Goal: Transaction & Acquisition: Book appointment/travel/reservation

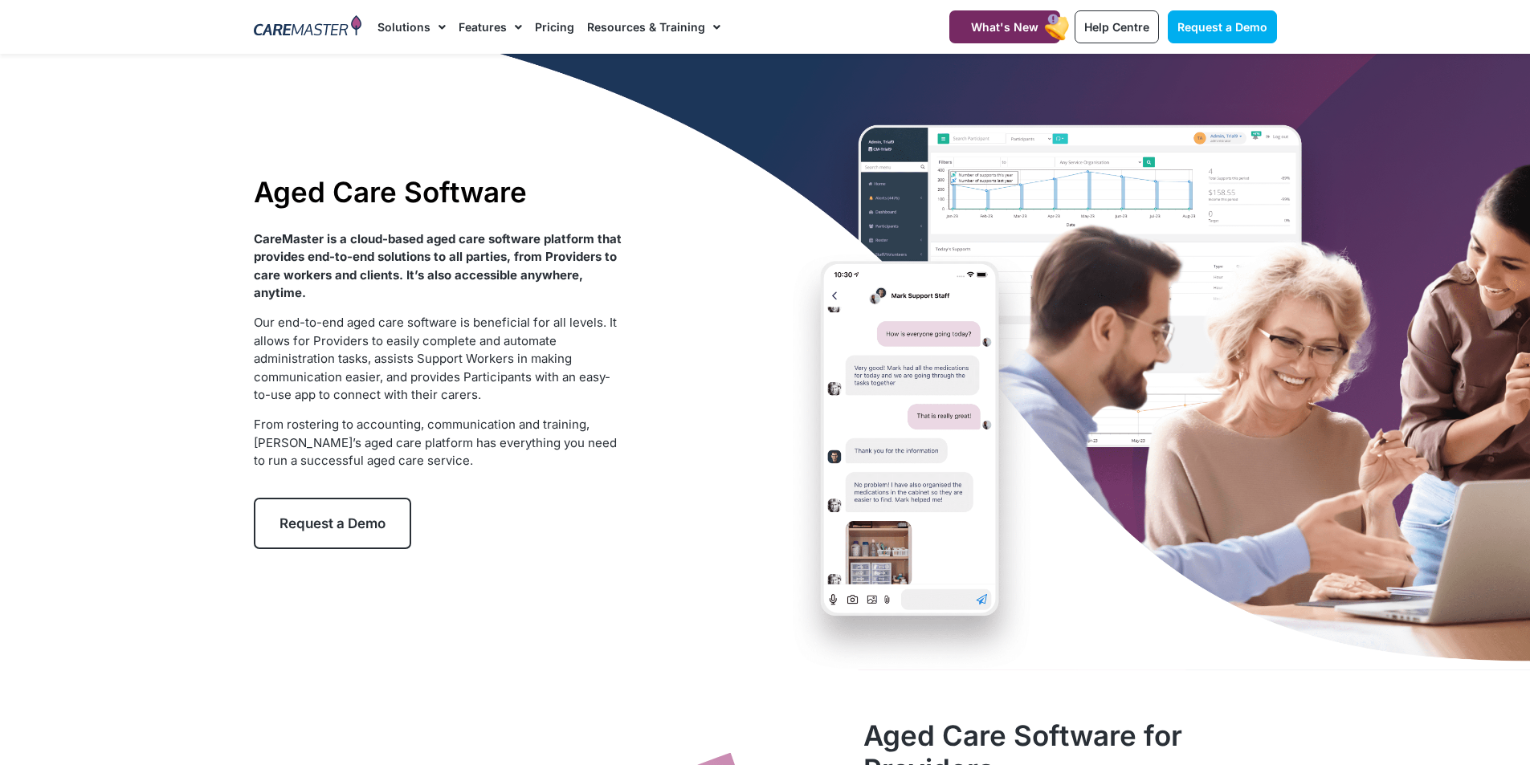
click at [341, 531] on span "Request a Demo" at bounding box center [332, 524] width 106 height 16
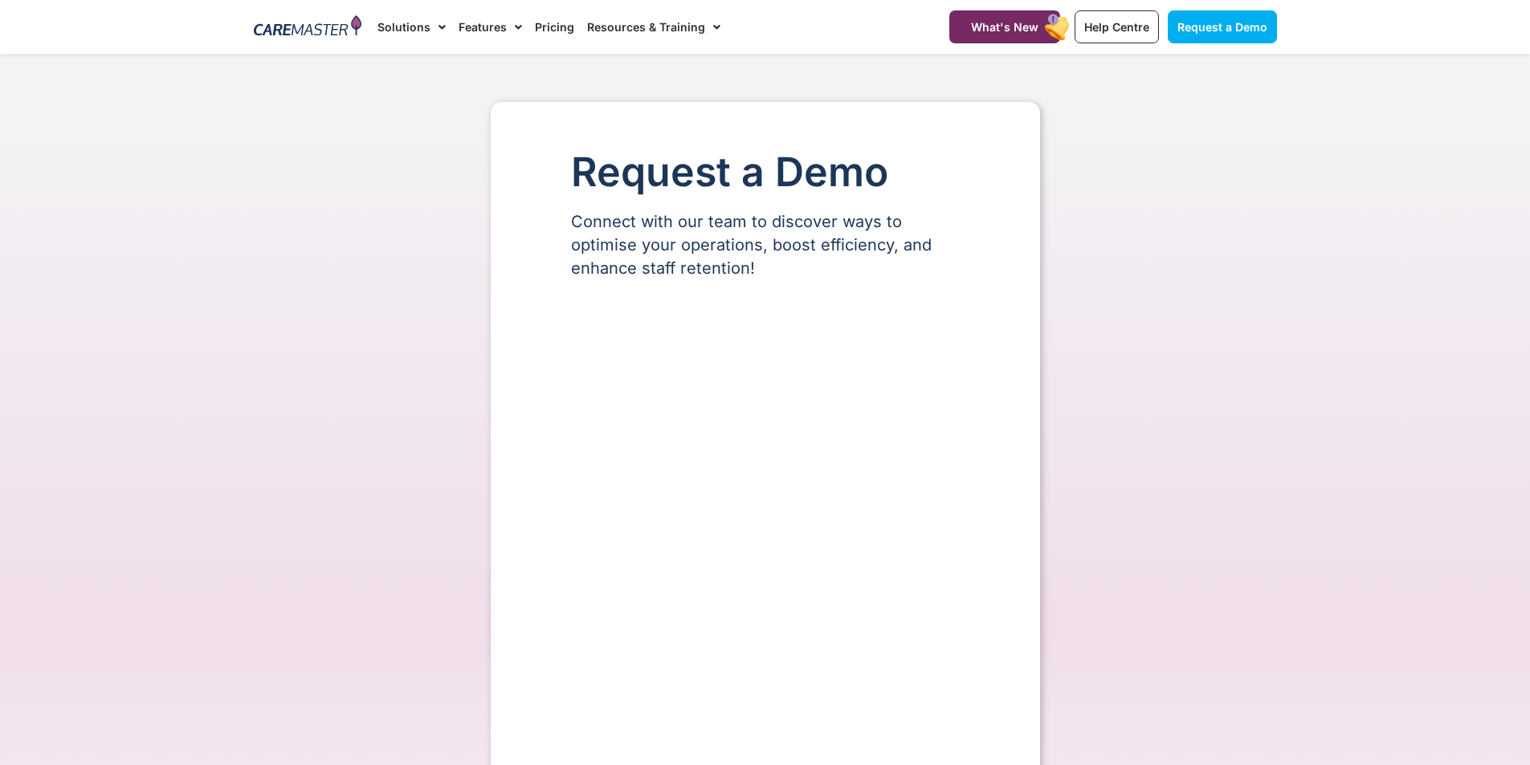
select select "**"
